Goal: Task Accomplishment & Management: Complete application form

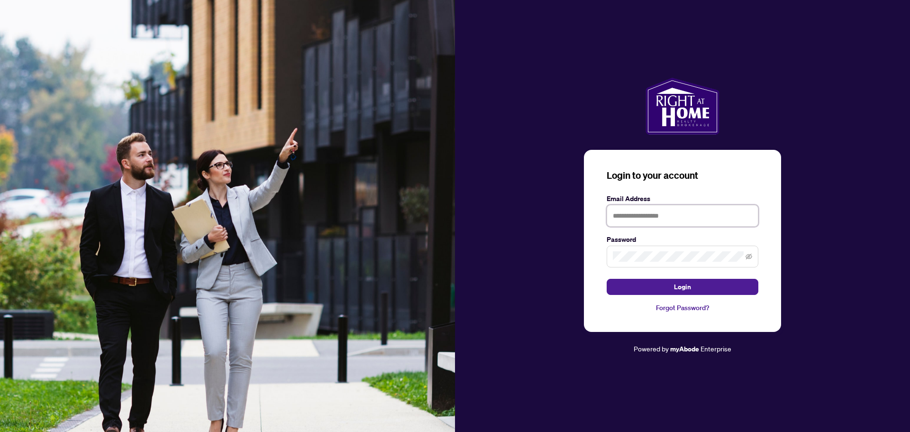
click at [637, 219] on input "text" at bounding box center [683, 216] width 152 height 22
type input "**********"
click at [607, 279] on button "Login" at bounding box center [683, 287] width 152 height 16
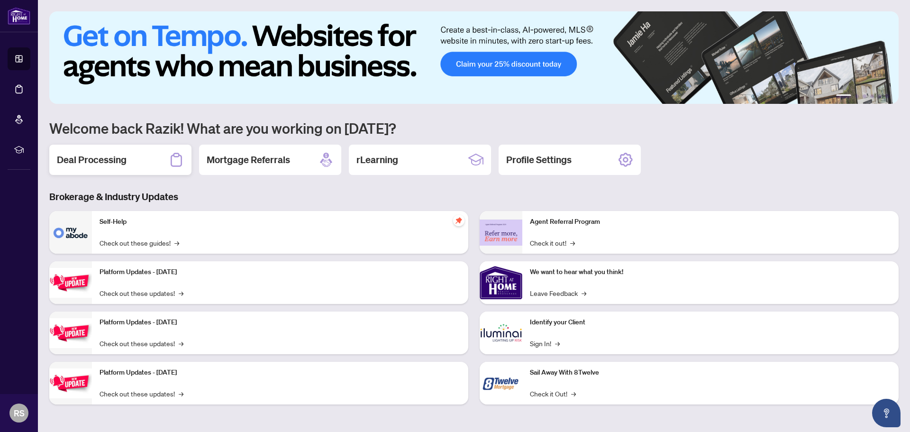
click at [146, 161] on div "Deal Processing" at bounding box center [120, 160] width 142 height 30
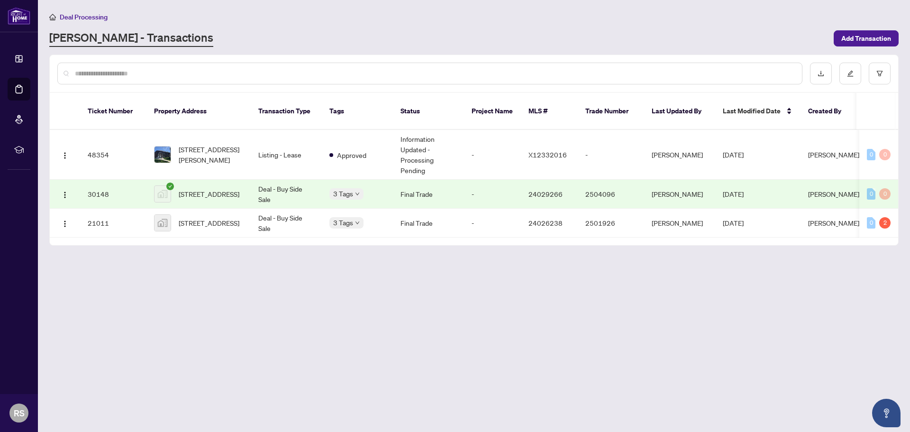
drag, startPoint x: 668, startPoint y: 226, endPoint x: 747, endPoint y: 229, distance: 79.7
click at [747, 229] on div "48354 [STREET_ADDRESS][PERSON_NAME] Listing - Lease Approved Information Update…" at bounding box center [474, 184] width 849 height 108
click at [793, 211] on td "[DATE]" at bounding box center [757, 223] width 85 height 29
click at [365, 150] on span "Approved" at bounding box center [351, 155] width 29 height 10
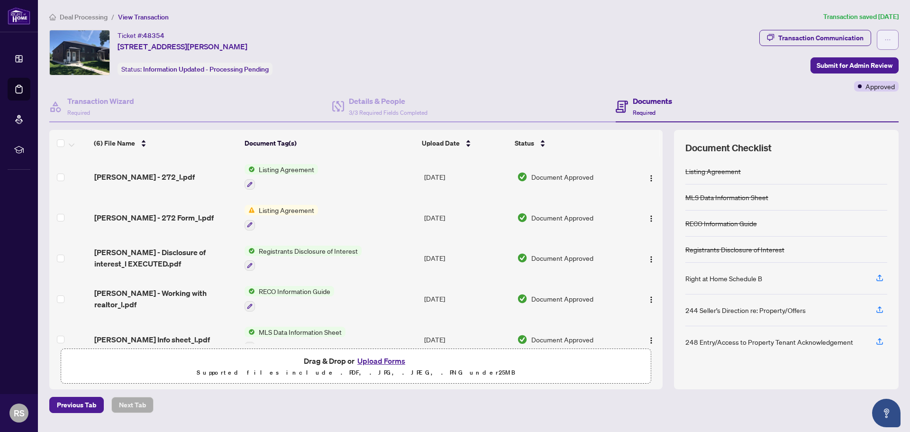
click at [890, 42] on icon "ellipsis" at bounding box center [888, 40] width 7 height 7
click at [742, 109] on div "Documents Required" at bounding box center [757, 107] width 283 height 31
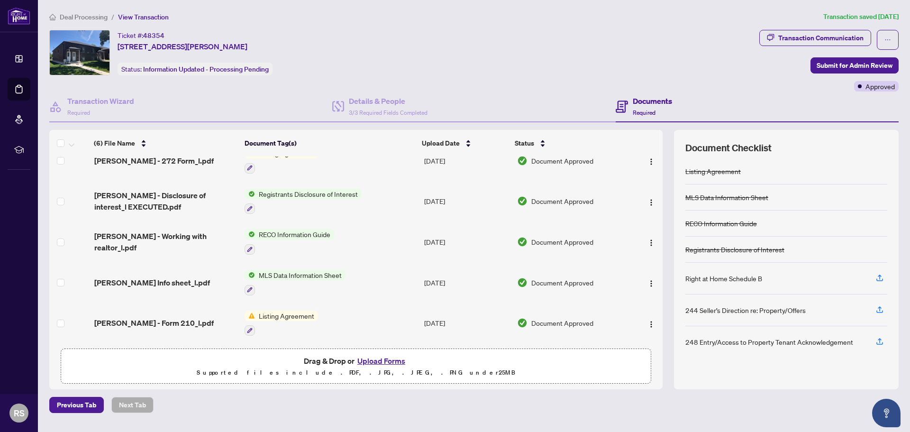
scroll to position [59, 0]
click at [90, 16] on span "Deal Processing" at bounding box center [84, 17] width 48 height 9
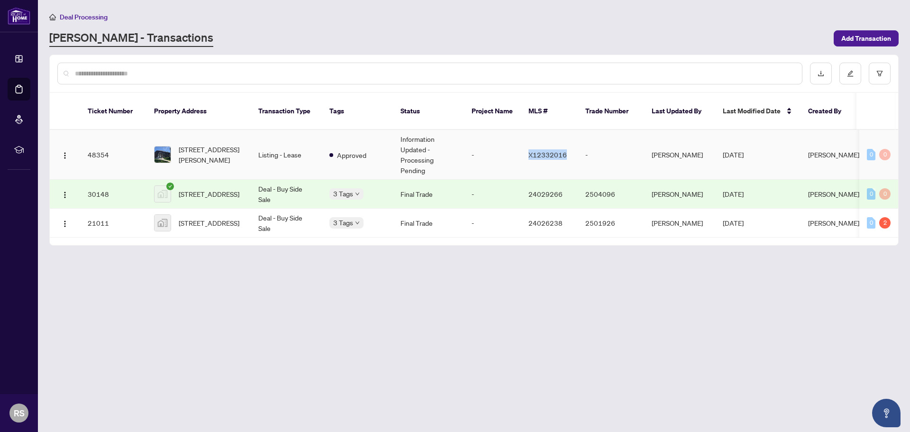
drag, startPoint x: 527, startPoint y: 143, endPoint x: 567, endPoint y: 148, distance: 40.6
click at [567, 148] on td "X12332016" at bounding box center [549, 155] width 57 height 50
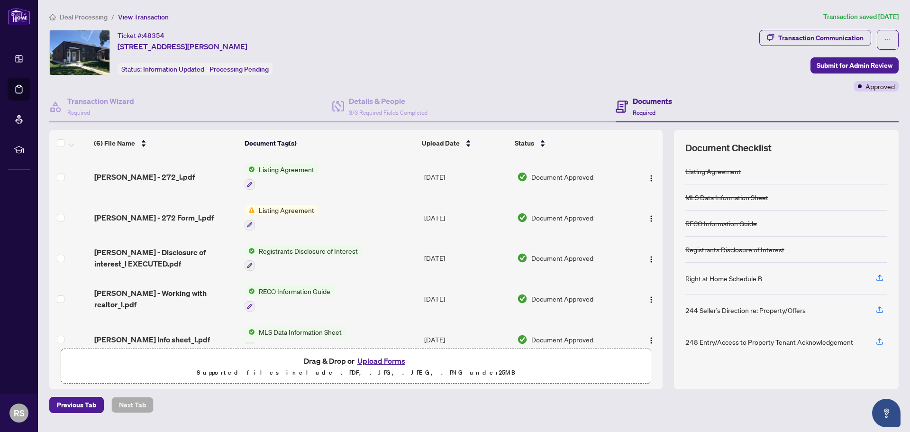
click at [89, 17] on span "Deal Processing" at bounding box center [84, 17] width 48 height 9
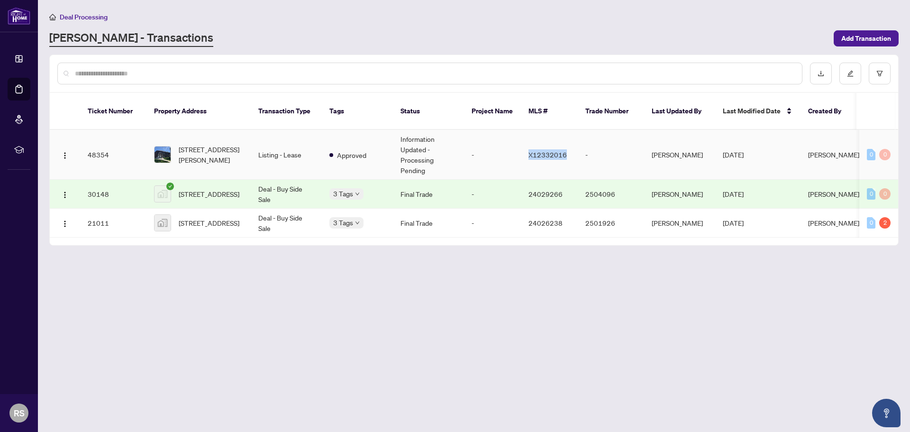
drag, startPoint x: 567, startPoint y: 147, endPoint x: 527, endPoint y: 147, distance: 39.8
click at [527, 147] on td "X12332016" at bounding box center [549, 155] width 57 height 50
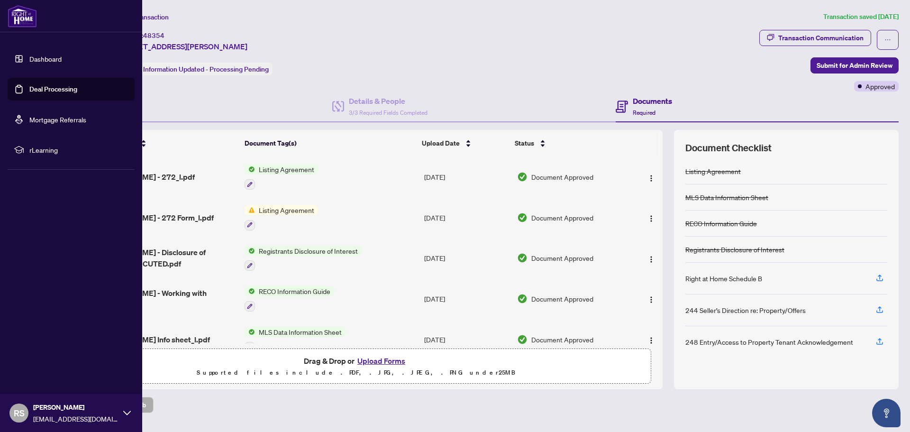
click at [50, 57] on link "Dashboard" at bounding box center [45, 59] width 32 height 9
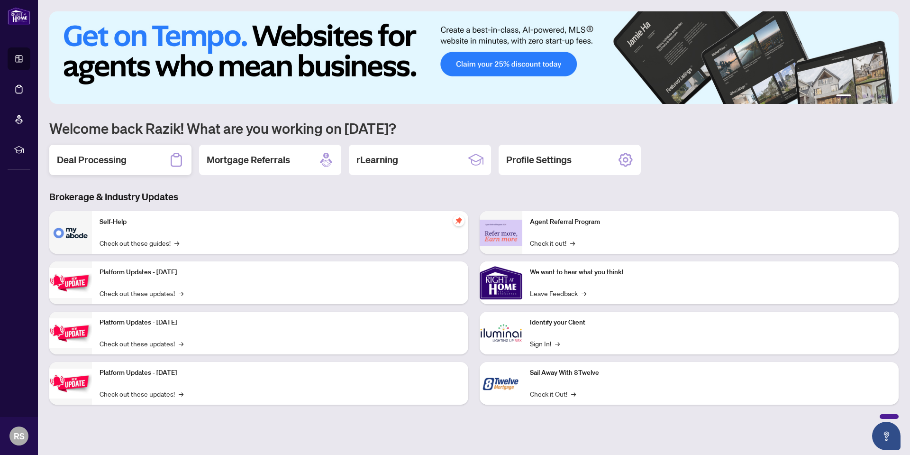
click at [94, 162] on h2 "Deal Processing" at bounding box center [92, 159] width 70 height 13
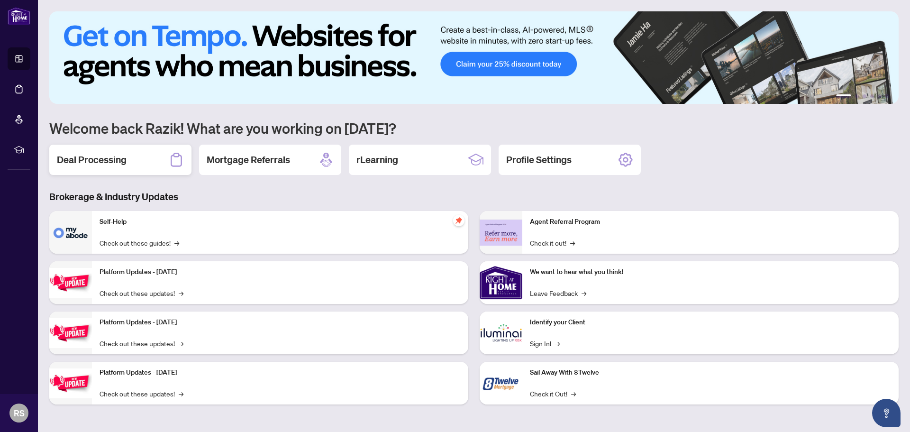
click at [117, 167] on div "Deal Processing" at bounding box center [120, 160] width 142 height 30
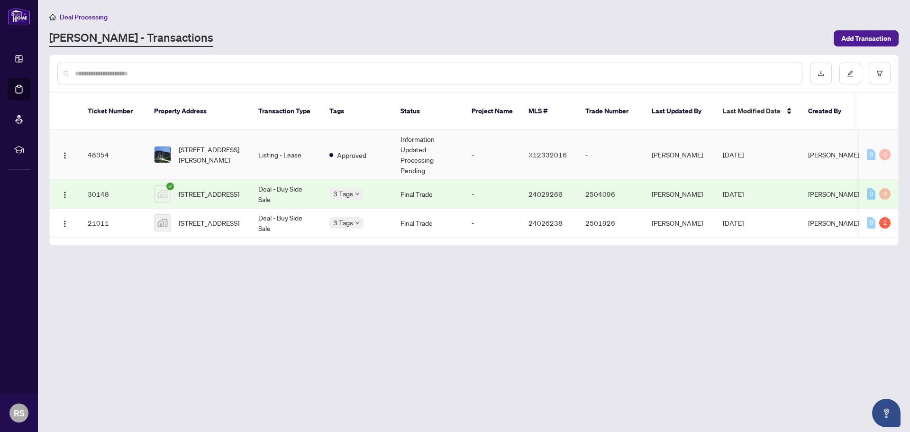
click at [325, 142] on td "Approved" at bounding box center [357, 155] width 71 height 50
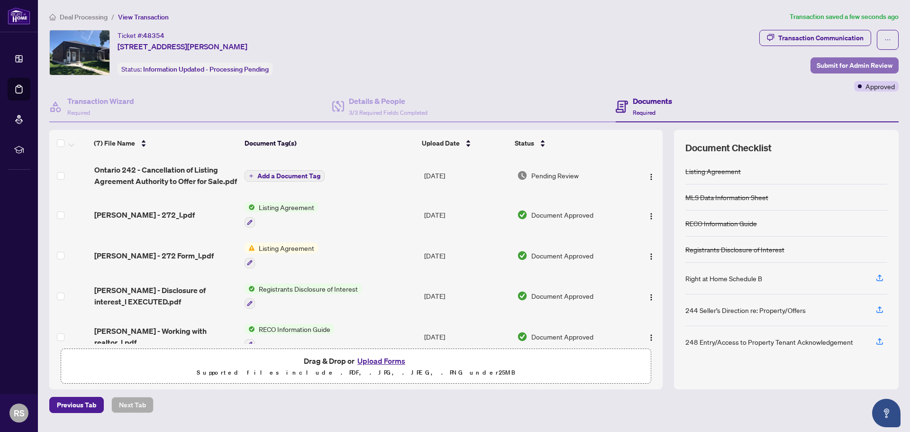
click at [857, 67] on span "Submit for Admin Review" at bounding box center [855, 65] width 76 height 15
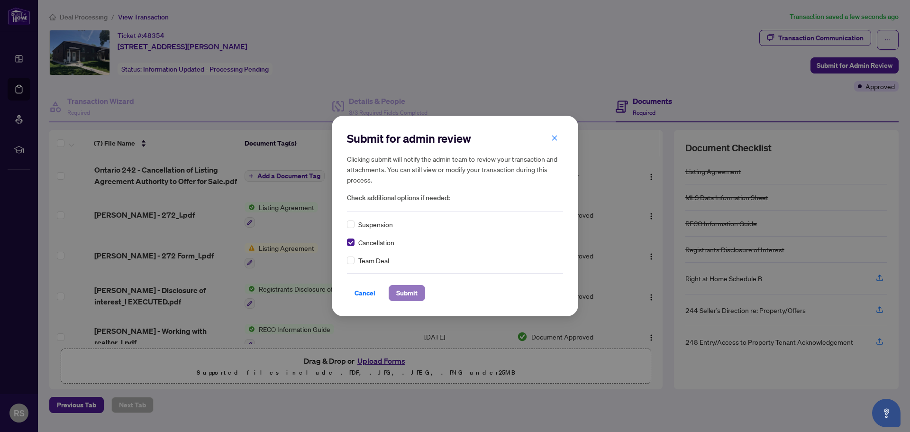
click at [401, 292] on span "Submit" at bounding box center [406, 292] width 21 height 15
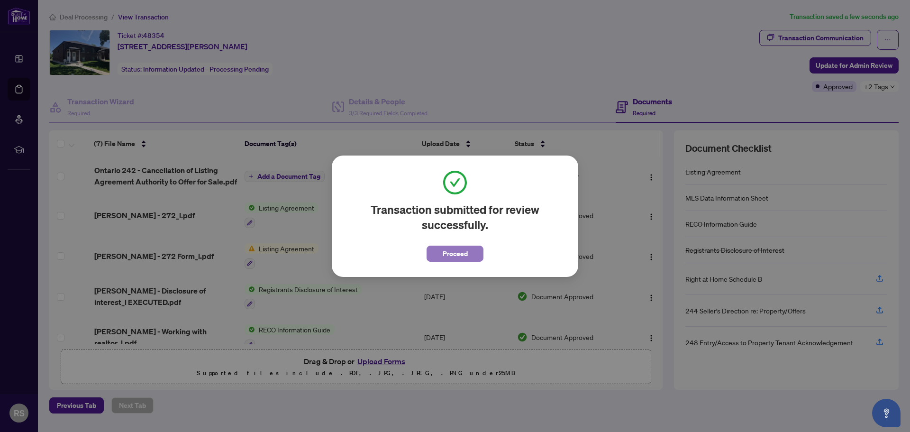
click at [464, 249] on span "Proceed" at bounding box center [455, 253] width 25 height 15
